Goal: Information Seeking & Learning: Learn about a topic

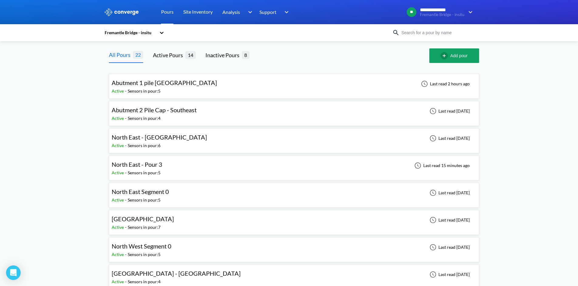
click at [150, 194] on span "North East Segment 0" at bounding box center [140, 191] width 57 height 7
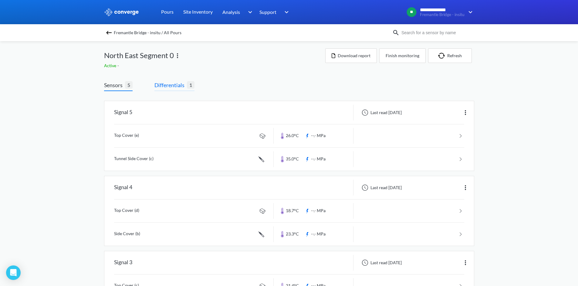
click at [186, 83] on span "Differentials" at bounding box center [170, 85] width 32 height 8
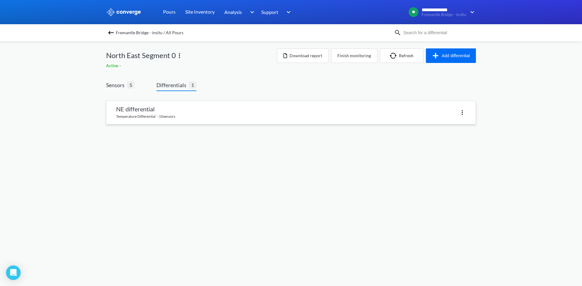
click at [141, 108] on link at bounding box center [290, 112] width 369 height 23
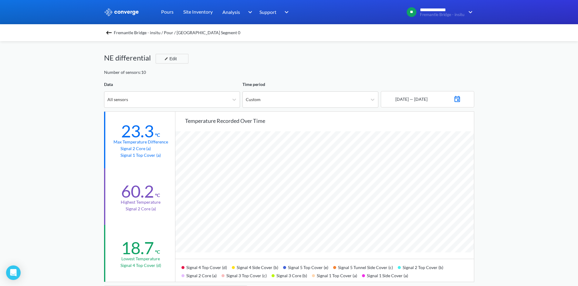
scroll to position [508, 578]
click at [112, 30] on img at bounding box center [108, 32] width 7 height 7
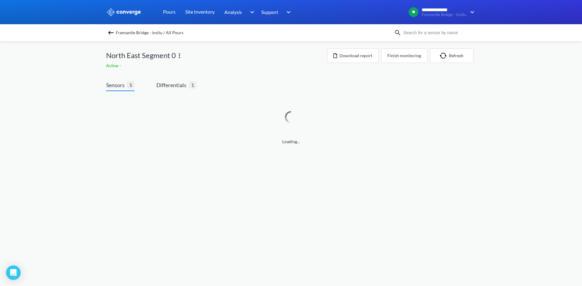
click at [112, 31] on img at bounding box center [110, 32] width 7 height 7
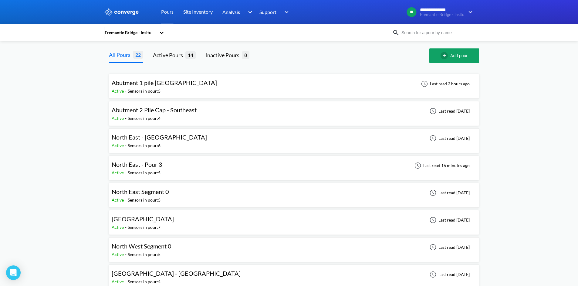
click at [139, 249] on span "North West Segment 0" at bounding box center [142, 246] width 60 height 7
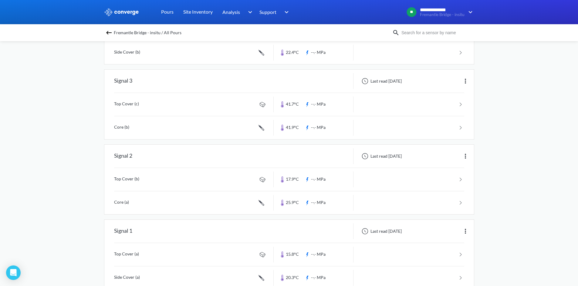
scroll to position [198, 0]
